Goal: Task Accomplishment & Management: Manage account settings

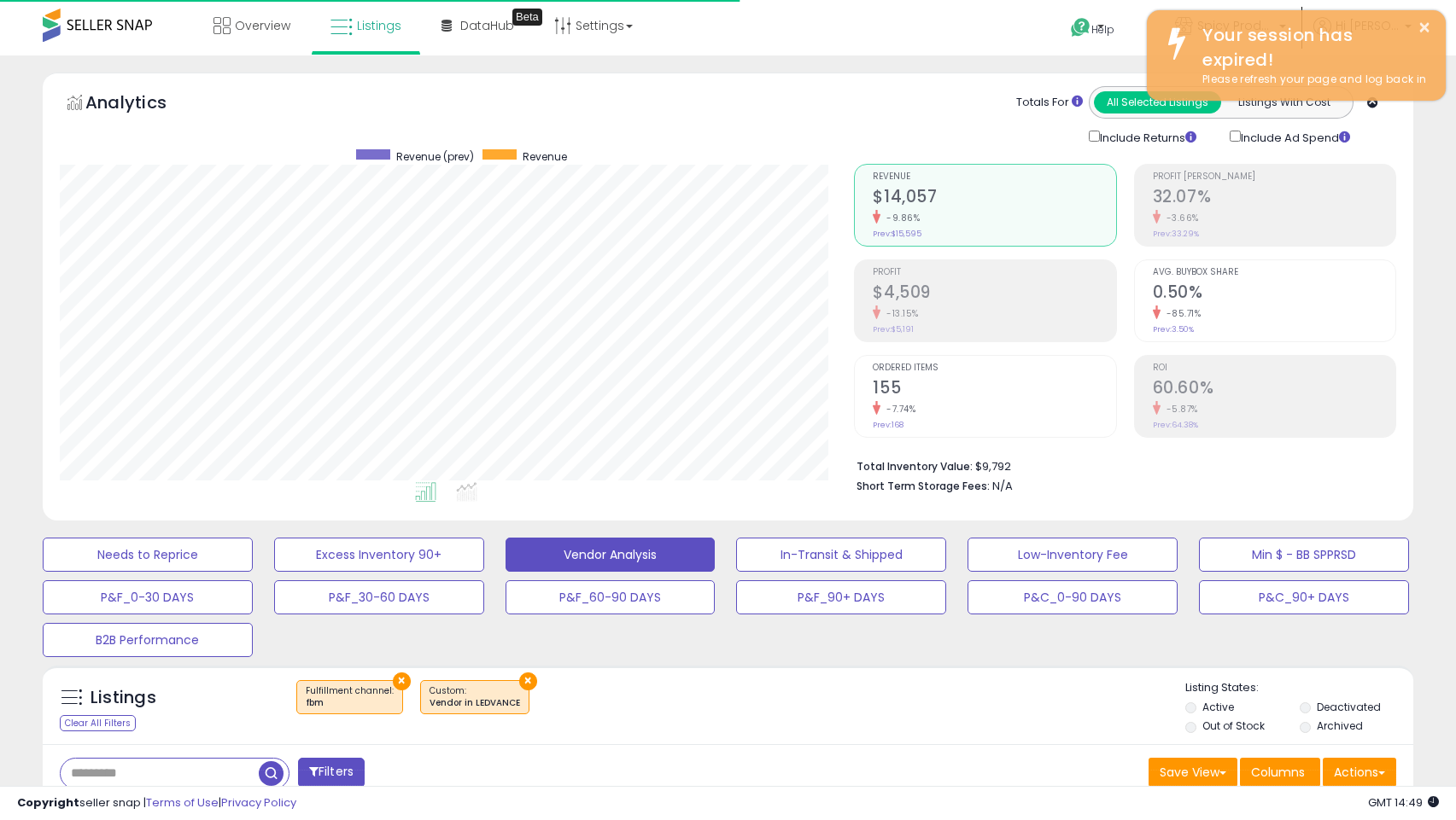
select select "**"
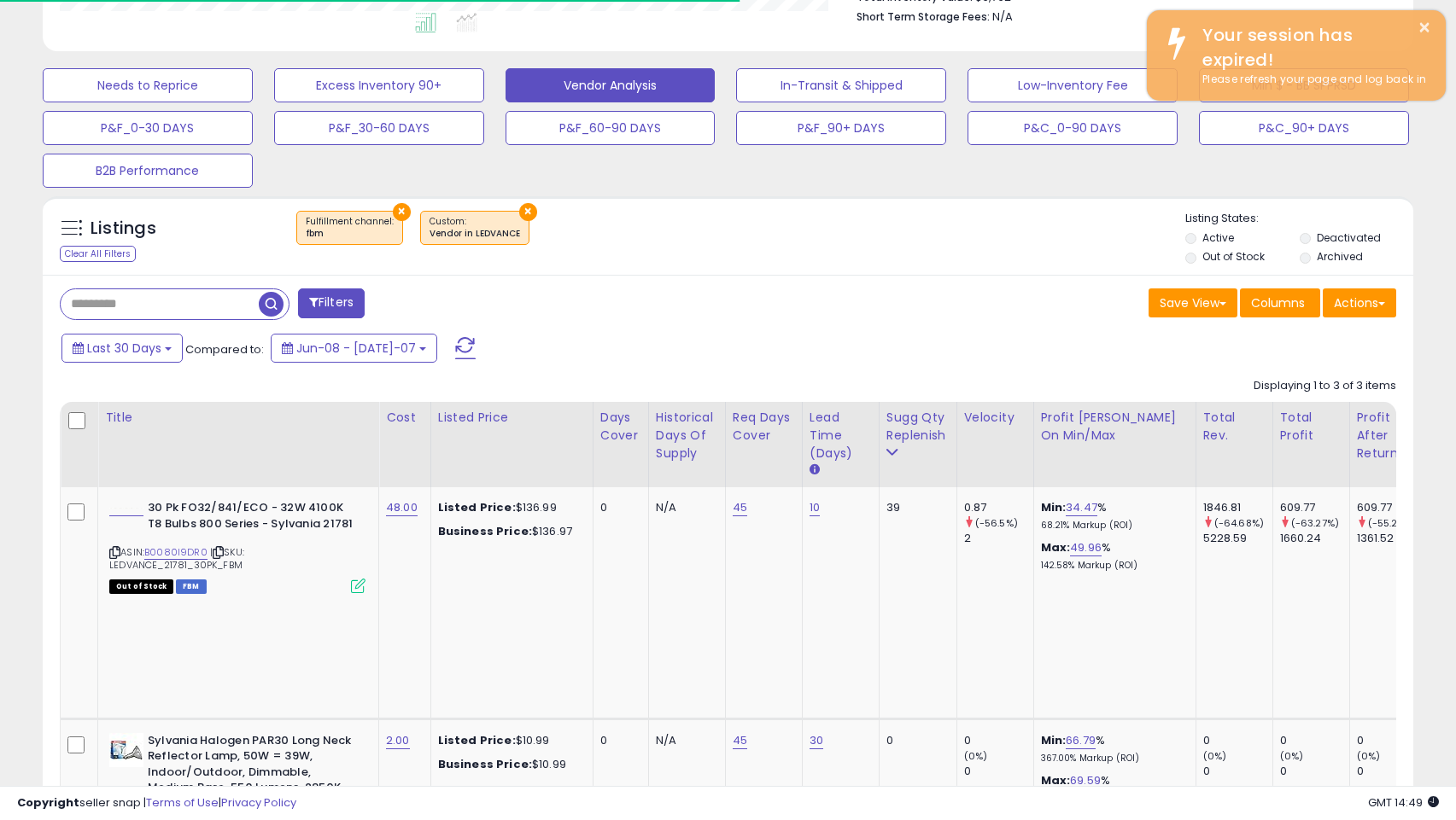
scroll to position [350, 794]
